Goal: Navigation & Orientation: Find specific page/section

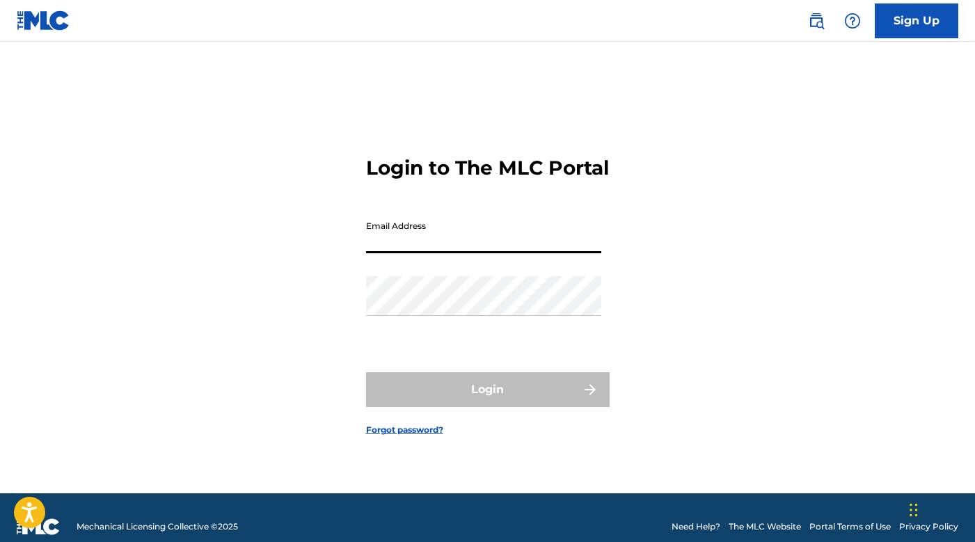
click at [497, 253] on input "Email Address" at bounding box center [483, 234] width 235 height 40
type input "[EMAIL_ADDRESS][DOMAIN_NAME]"
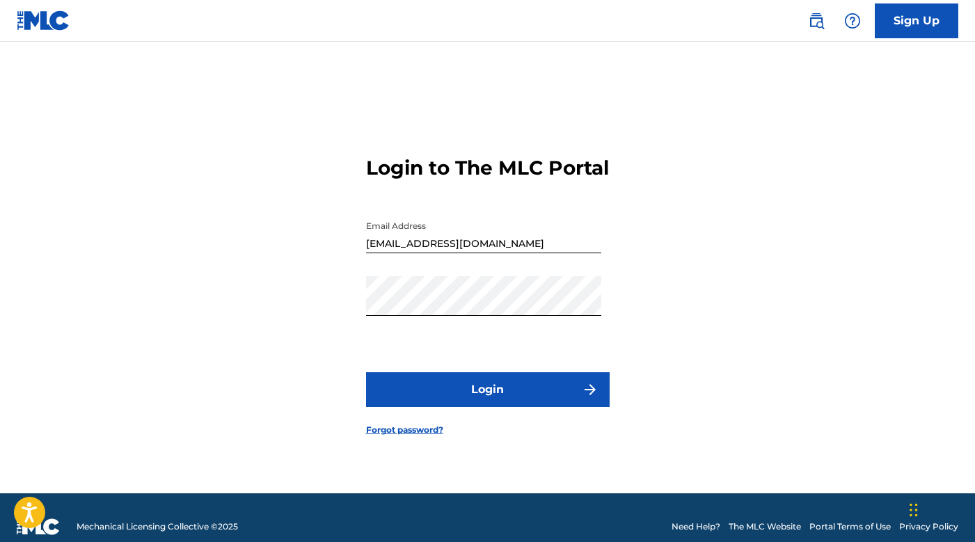
click at [474, 388] on button "Login" at bounding box center [488, 389] width 244 height 35
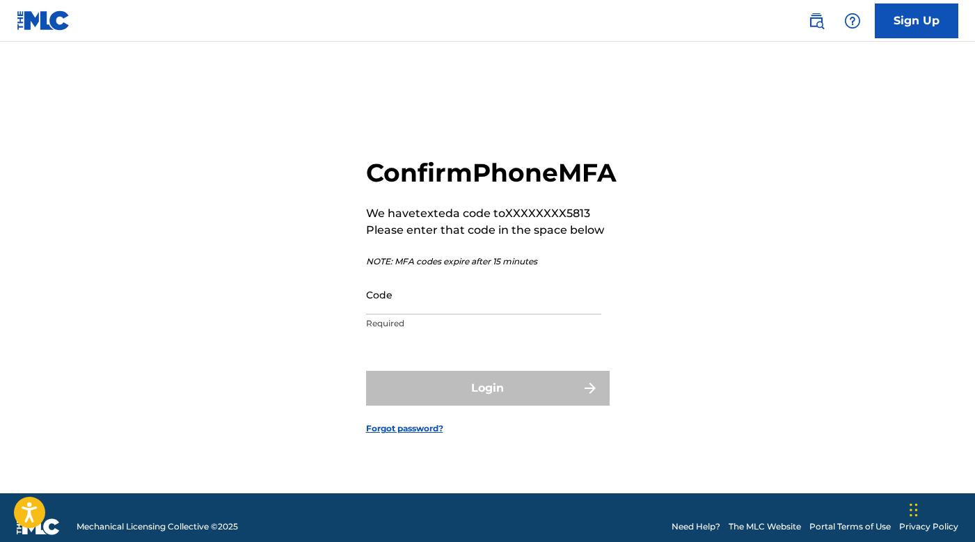
click at [470, 315] on input "Code" at bounding box center [483, 295] width 235 height 40
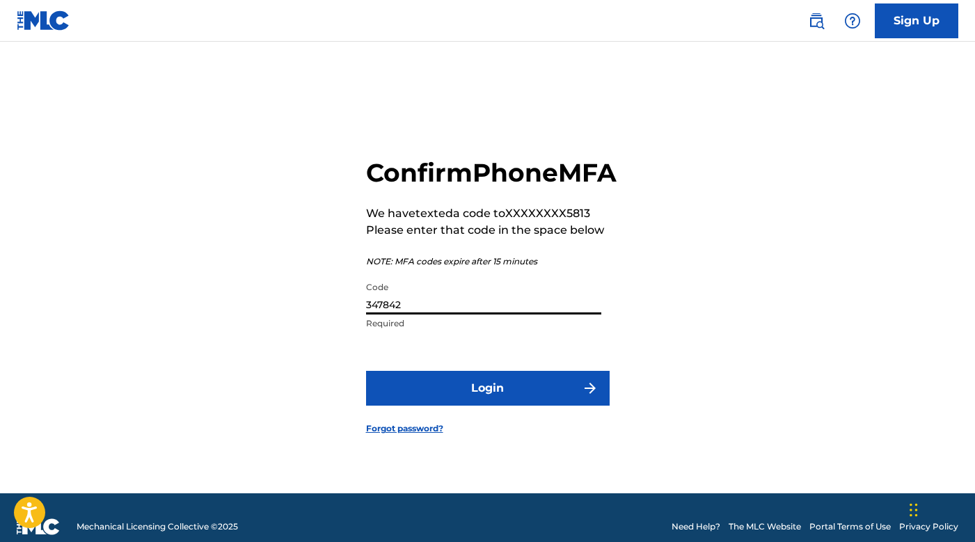
type input "347842"
click at [366, 371] on button "Login" at bounding box center [488, 388] width 244 height 35
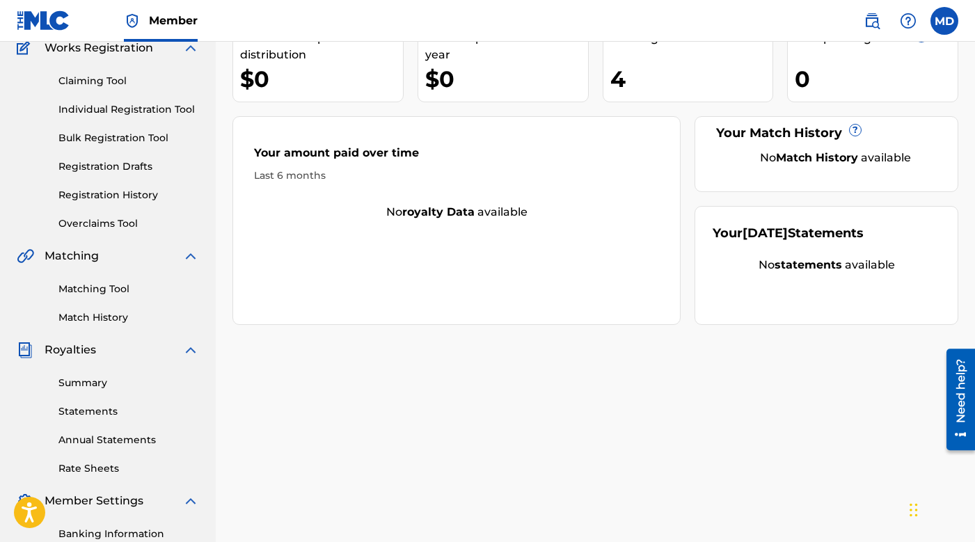
scroll to position [16, 0]
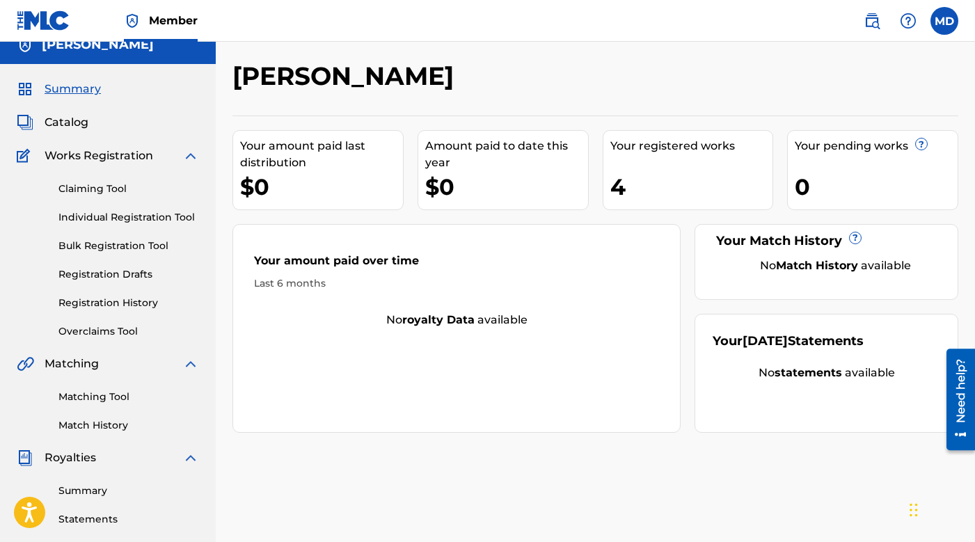
click at [92, 116] on div "Catalog" at bounding box center [108, 122] width 182 height 17
click at [80, 124] on span "Catalog" at bounding box center [67, 122] width 44 height 17
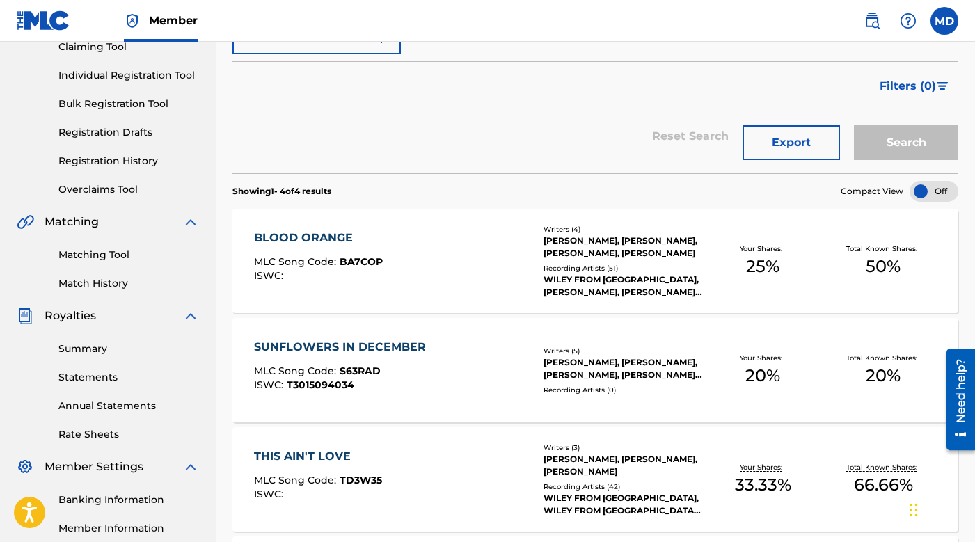
scroll to position [154, 0]
